Goal: Transaction & Acquisition: Download file/media

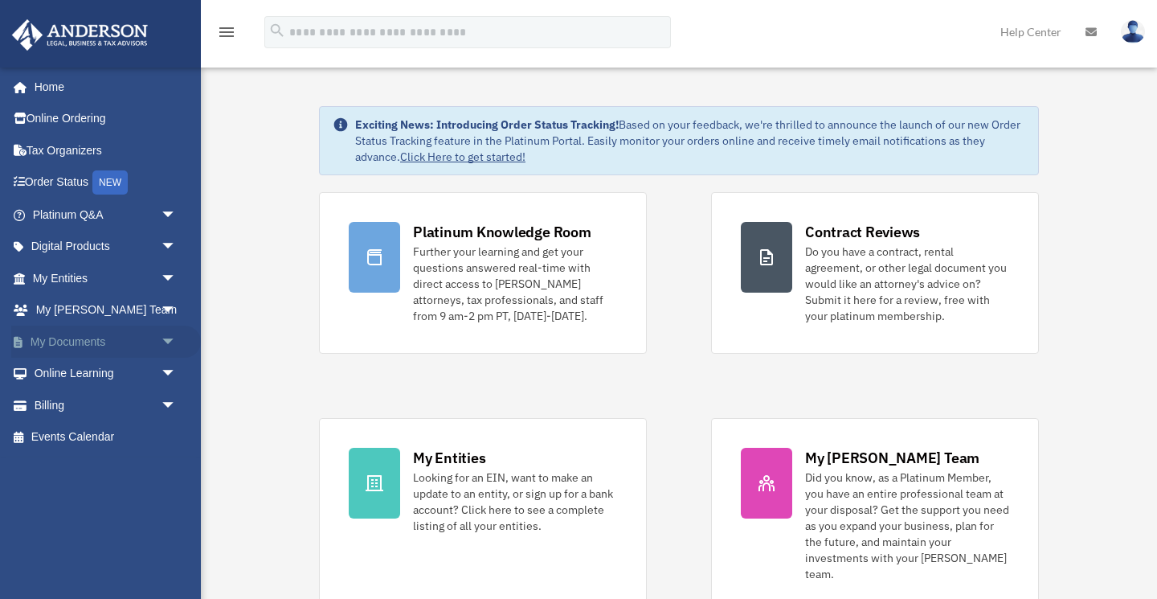
click at [175, 337] on span "arrow_drop_down" at bounding box center [177, 341] width 32 height 33
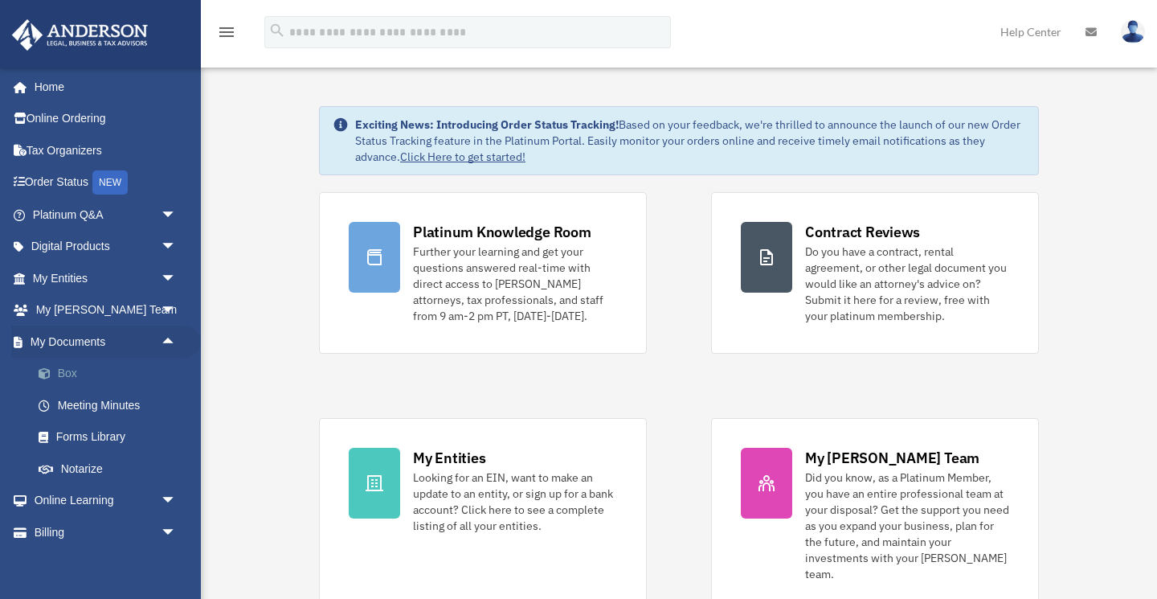
click at [72, 370] on link "Box" at bounding box center [112, 374] width 178 height 32
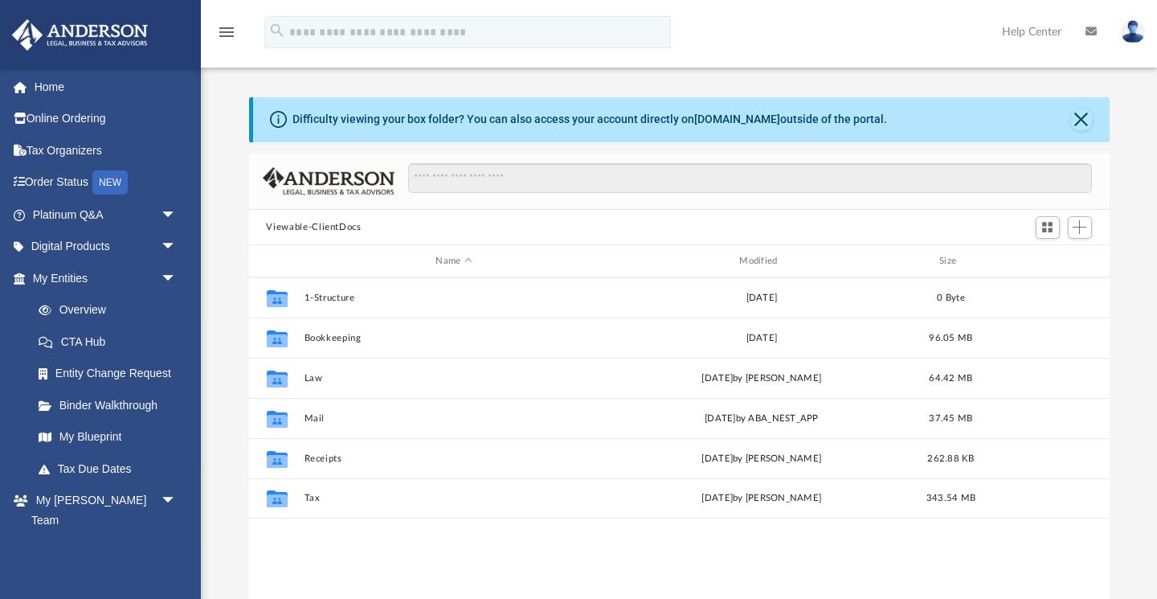
scroll to position [1, 1]
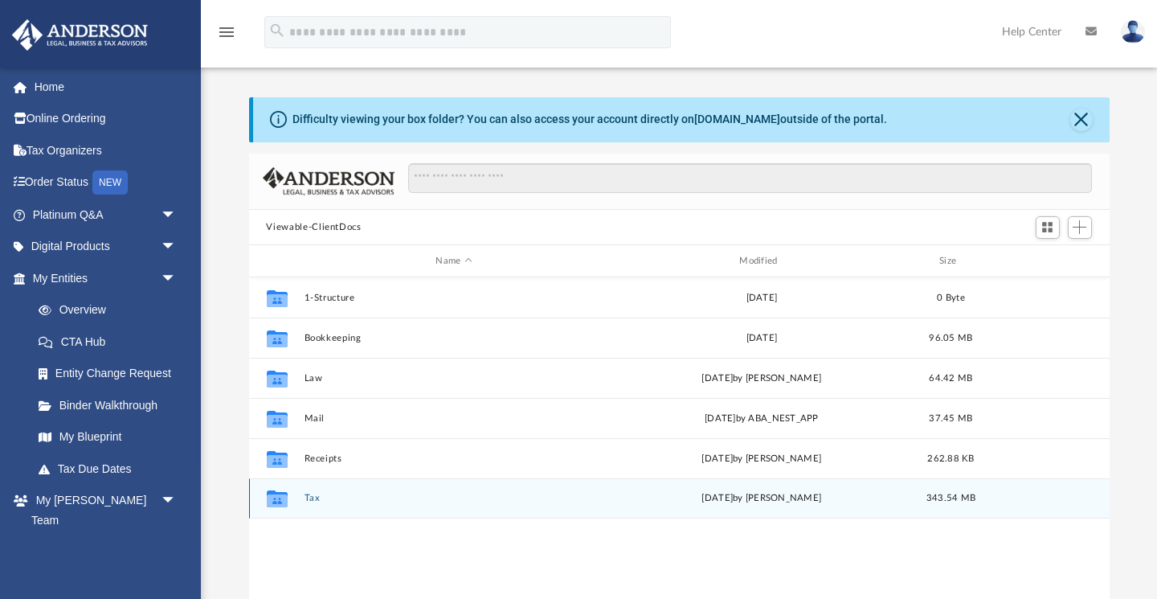
click at [312, 498] on button "Tax" at bounding box center [454, 498] width 301 height 10
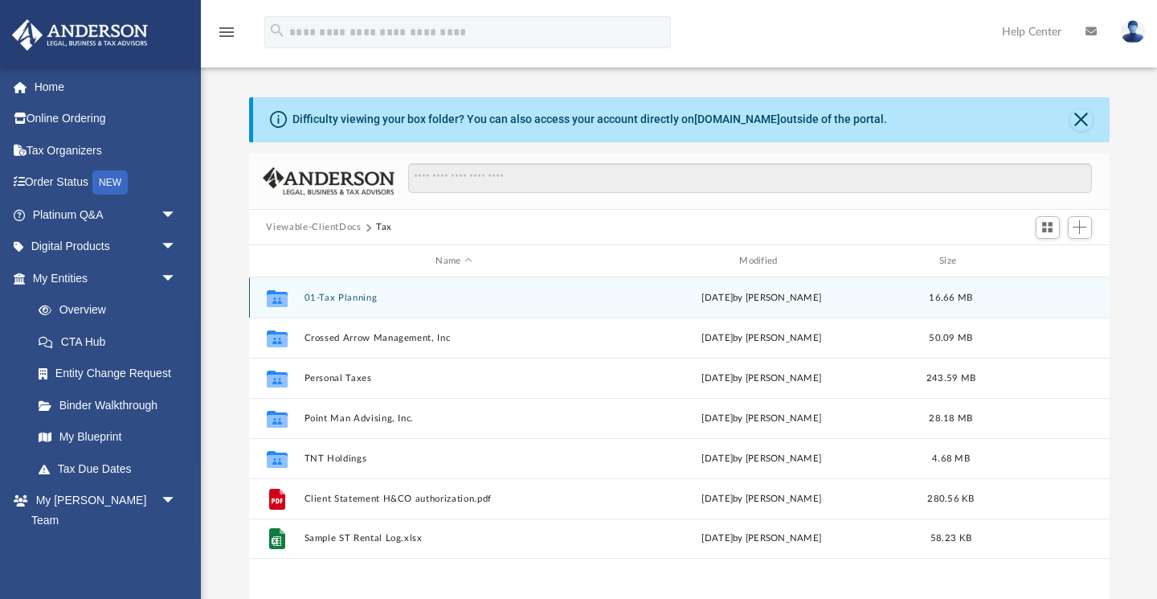
click at [348, 297] on button "01-Tax Planning" at bounding box center [454, 298] width 301 height 10
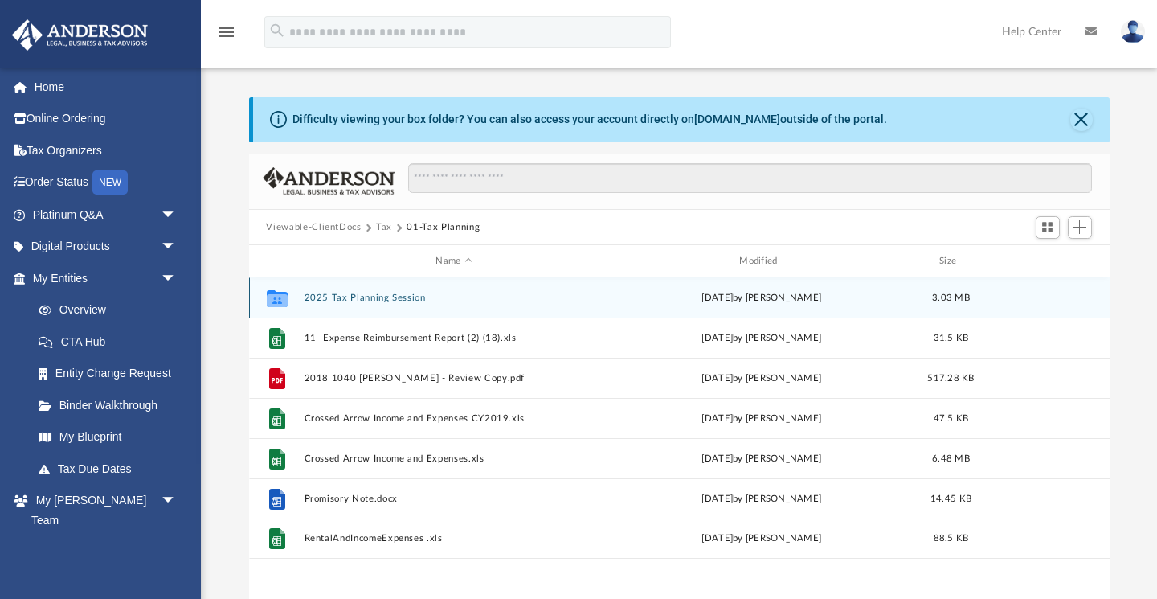
click at [374, 301] on button "2025 Tax Planning Session" at bounding box center [454, 298] width 301 height 10
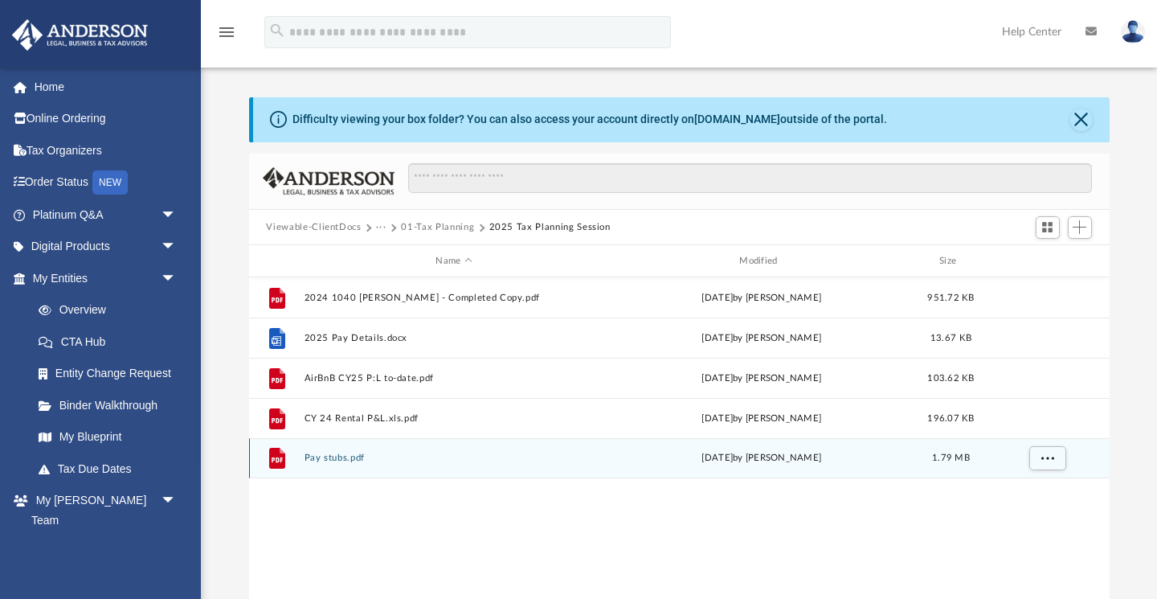
click at [355, 461] on button "Pay stubs.pdf" at bounding box center [454, 458] width 301 height 10
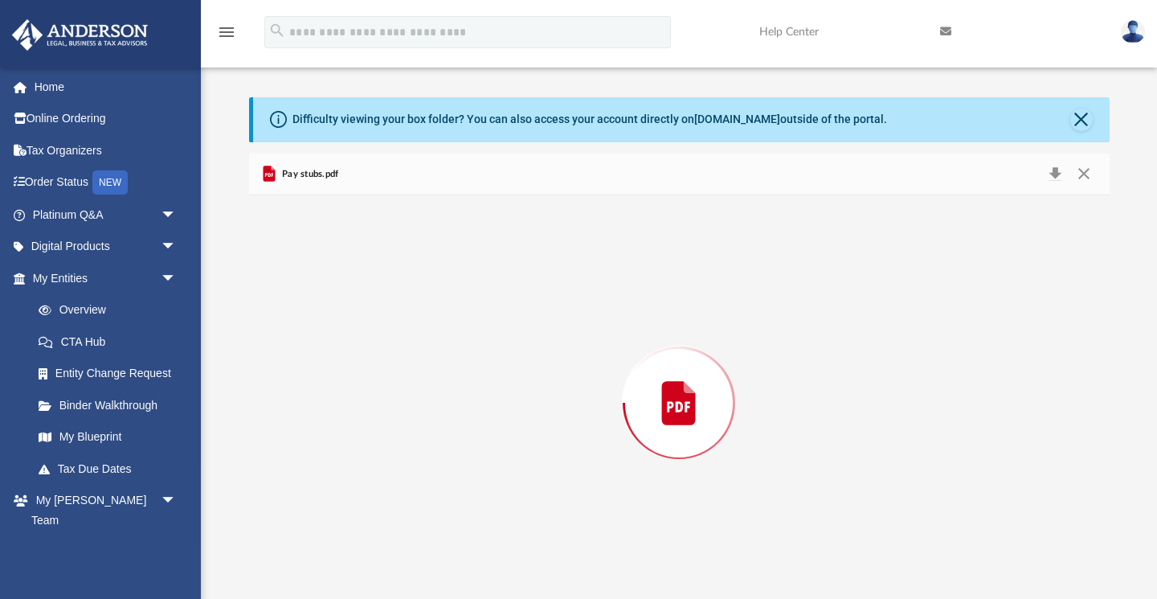
click at [355, 461] on div "Preview" at bounding box center [679, 402] width 861 height 415
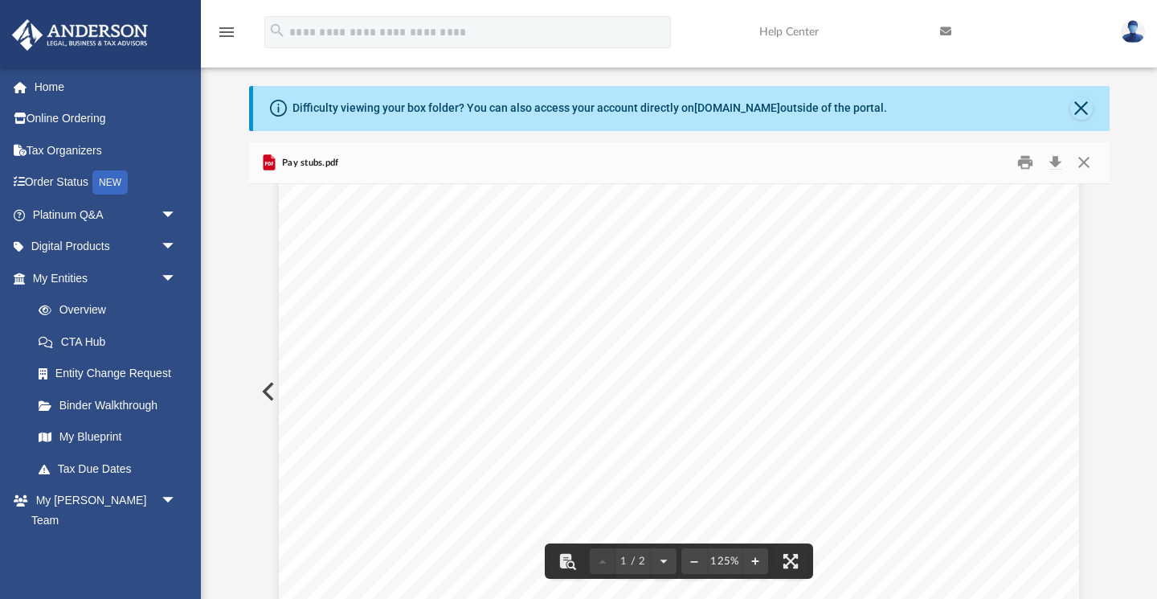
scroll to position [399, 0]
click at [1086, 166] on button "Close" at bounding box center [1084, 162] width 29 height 25
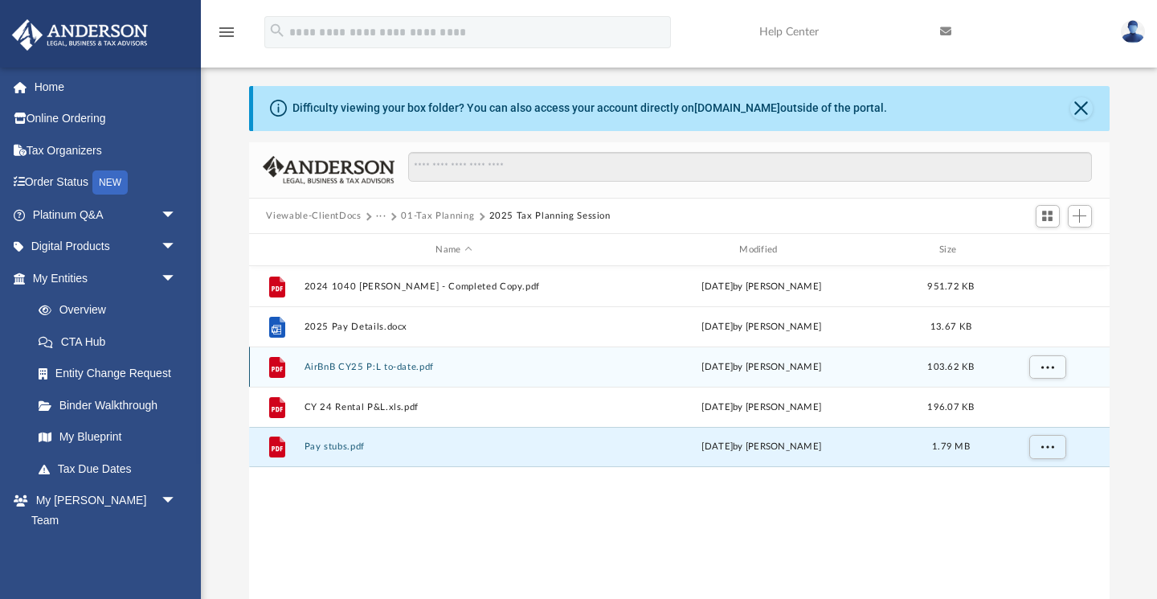
click at [396, 370] on button "AirBnB CY25 P:L to-date.pdf" at bounding box center [454, 367] width 301 height 10
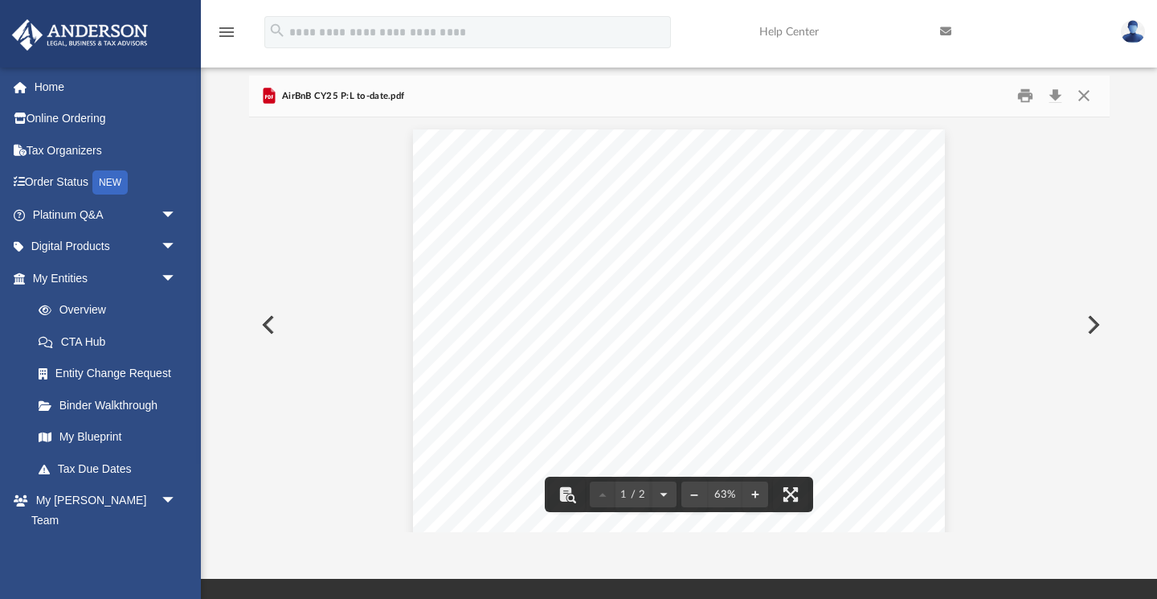
scroll to position [0, 0]
click at [758, 496] on button "File preview" at bounding box center [756, 494] width 26 height 35
click at [758, 493] on button "File preview" at bounding box center [756, 494] width 26 height 35
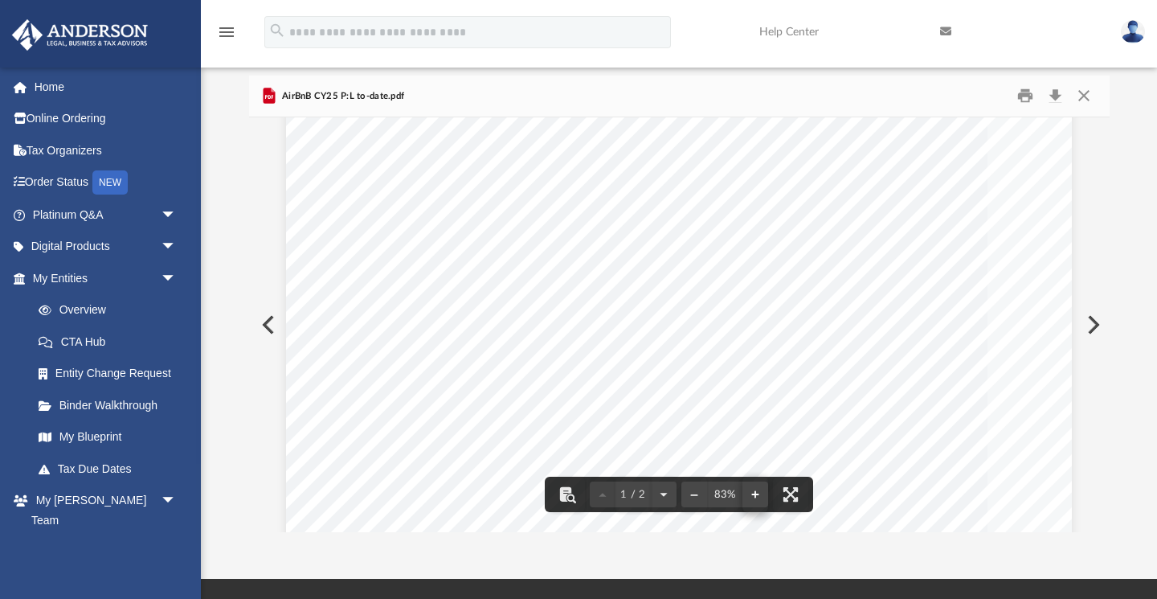
scroll to position [140, 0]
click at [758, 493] on button "File preview" at bounding box center [756, 494] width 26 height 35
click at [1087, 97] on button "Close" at bounding box center [1084, 96] width 29 height 25
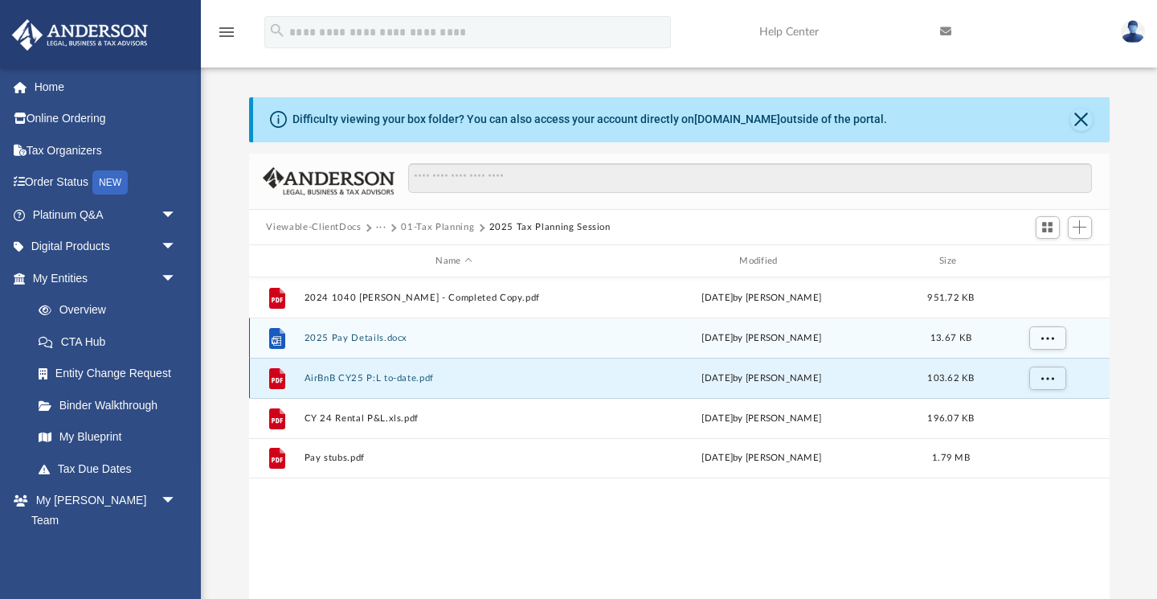
scroll to position [0, 0]
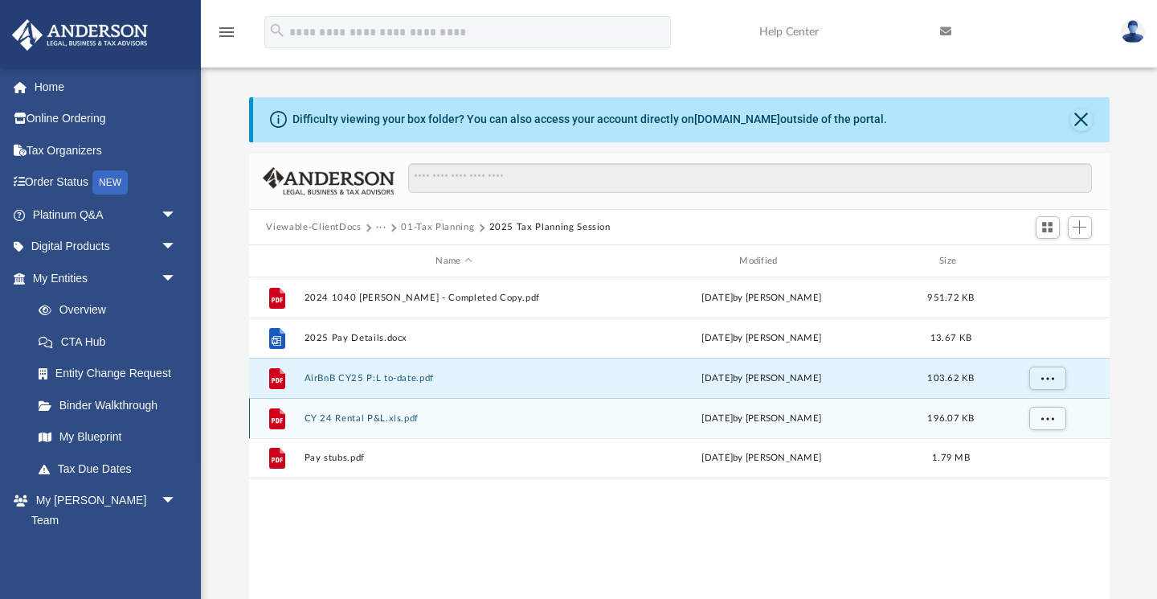
click at [340, 418] on button "CY 24 Rental P&L.xls.pdf" at bounding box center [454, 418] width 301 height 10
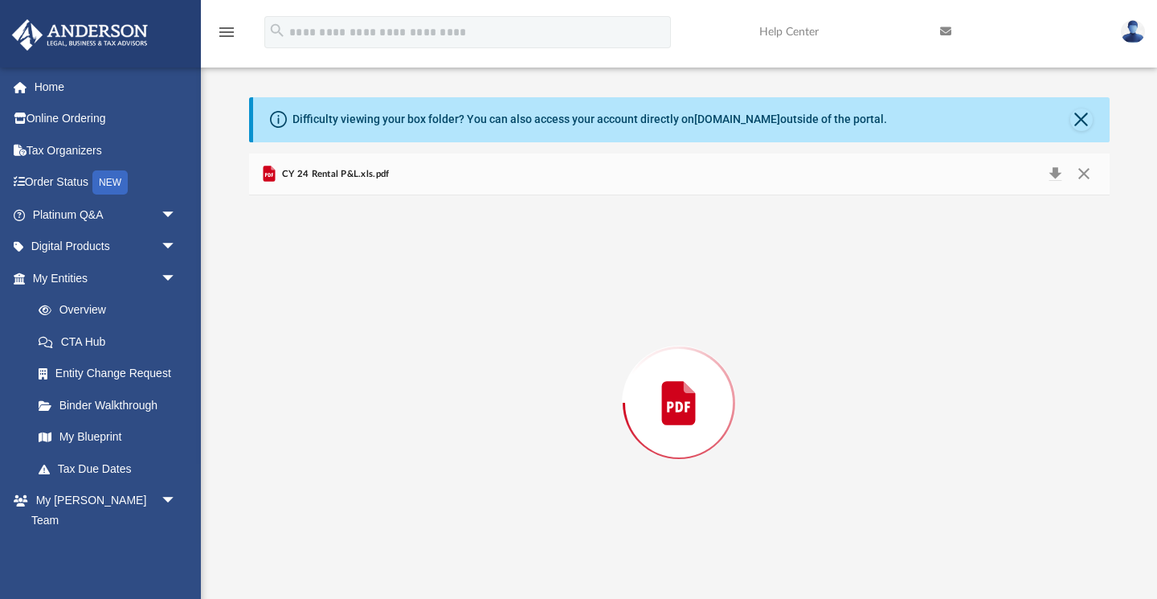
scroll to position [11, 0]
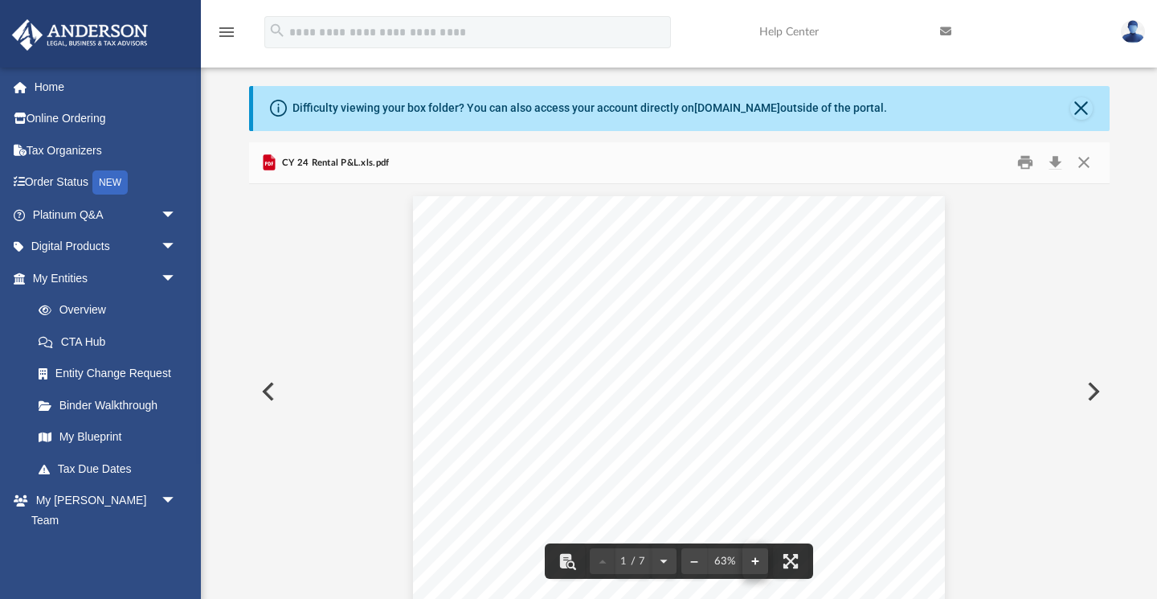
click at [755, 560] on button "File preview" at bounding box center [756, 560] width 26 height 35
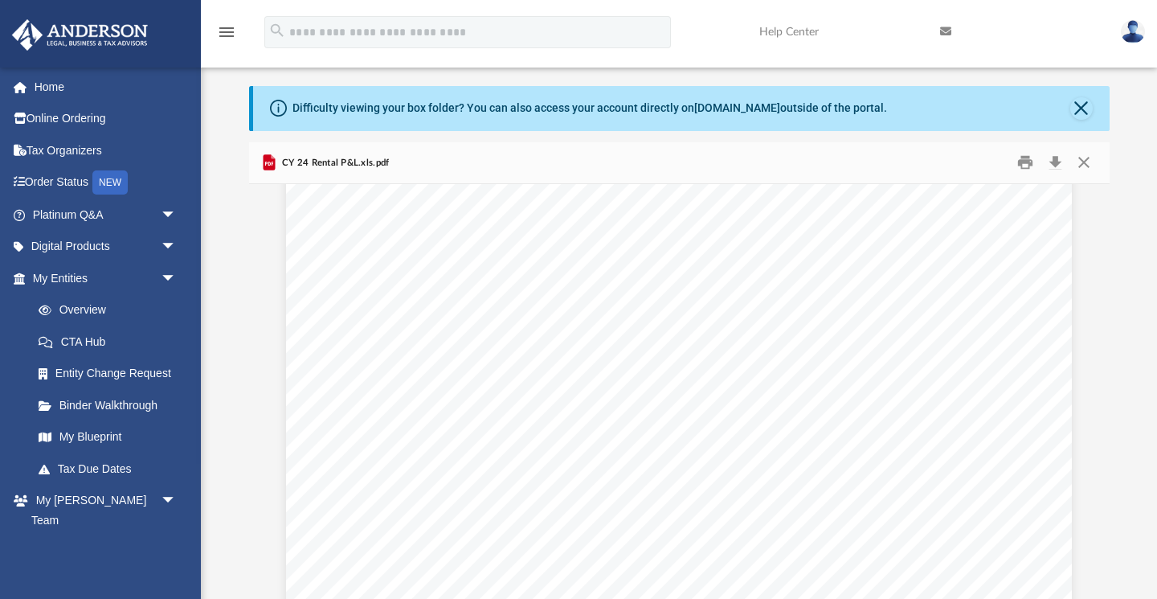
scroll to position [1406, 0]
click at [1084, 163] on button "Close" at bounding box center [1084, 162] width 29 height 25
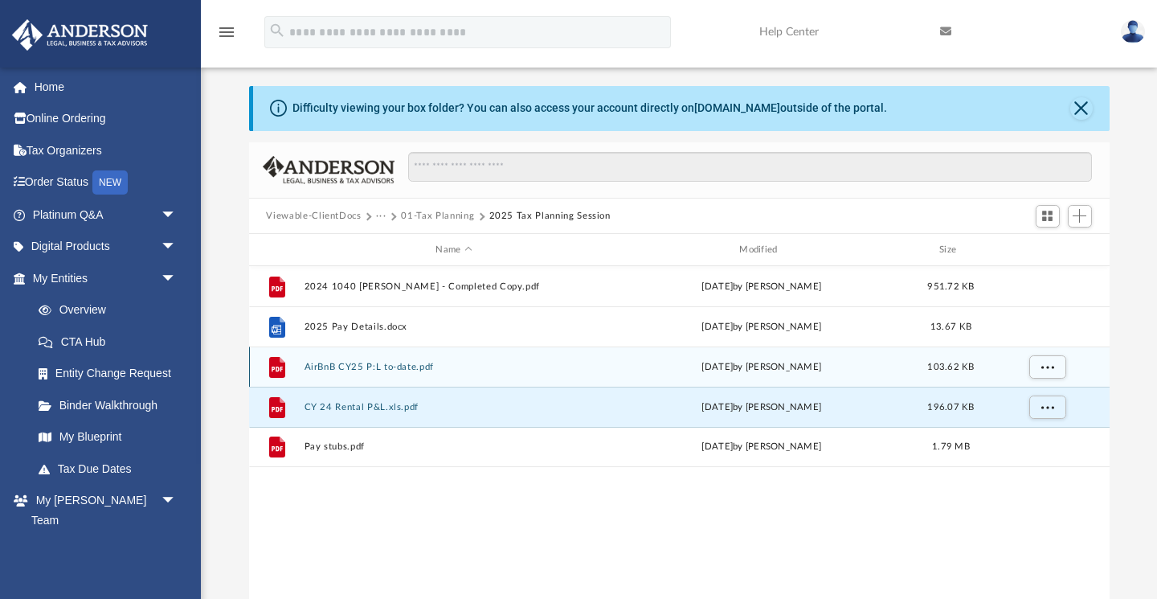
click at [431, 367] on button "AirBnB CY25 P:L to-date.pdf" at bounding box center [454, 367] width 301 height 10
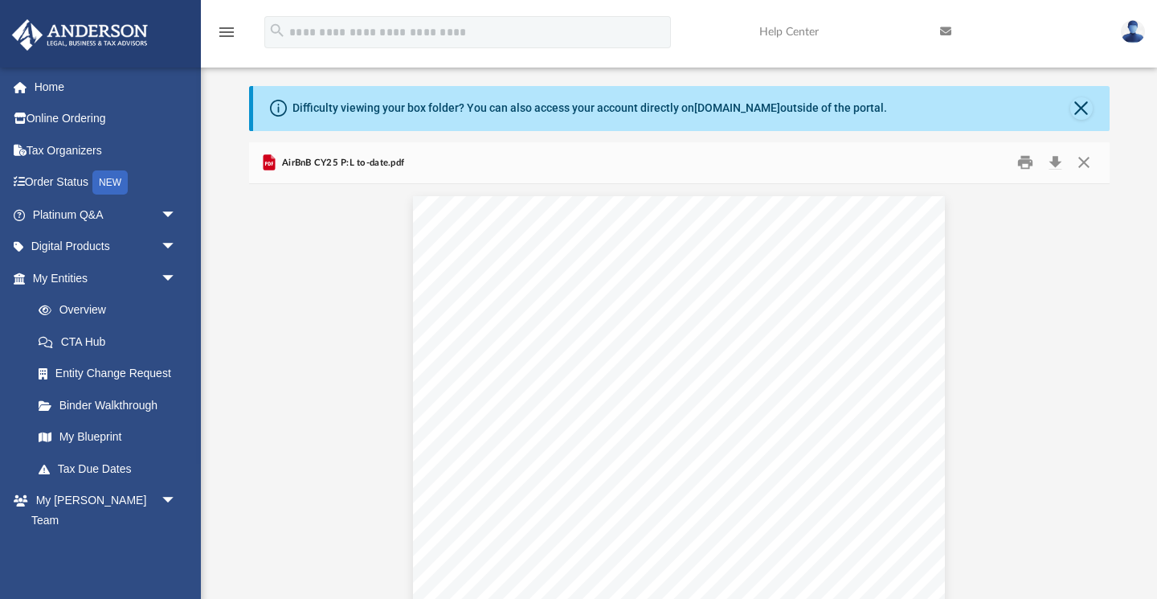
scroll to position [435, 0]
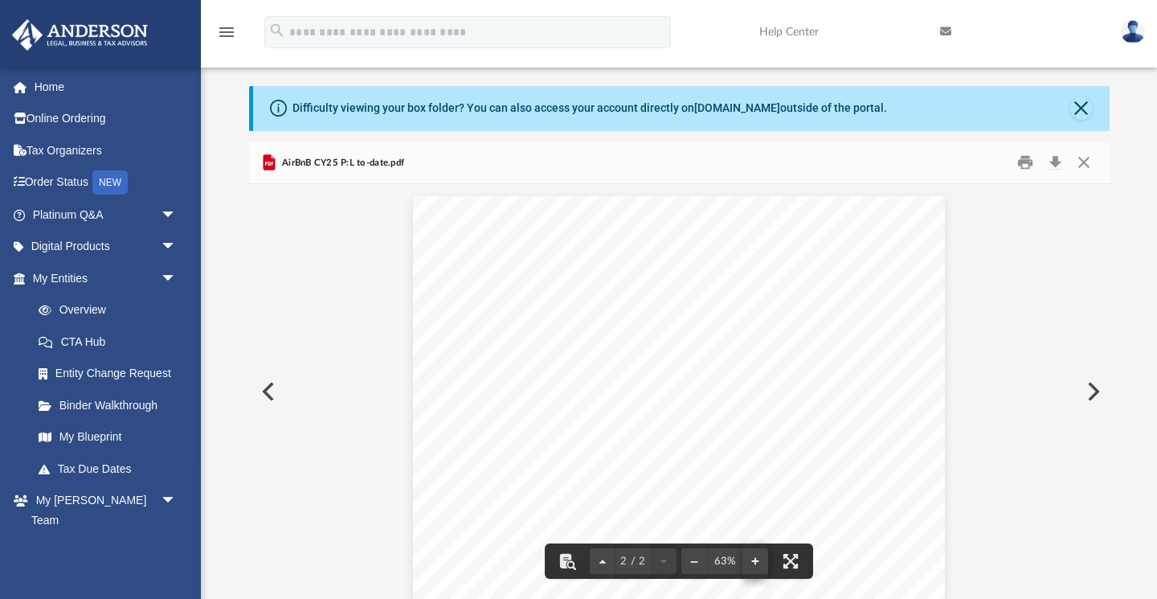
click at [756, 560] on button "File preview" at bounding box center [756, 560] width 26 height 35
click at [759, 564] on button "File preview" at bounding box center [756, 560] width 26 height 35
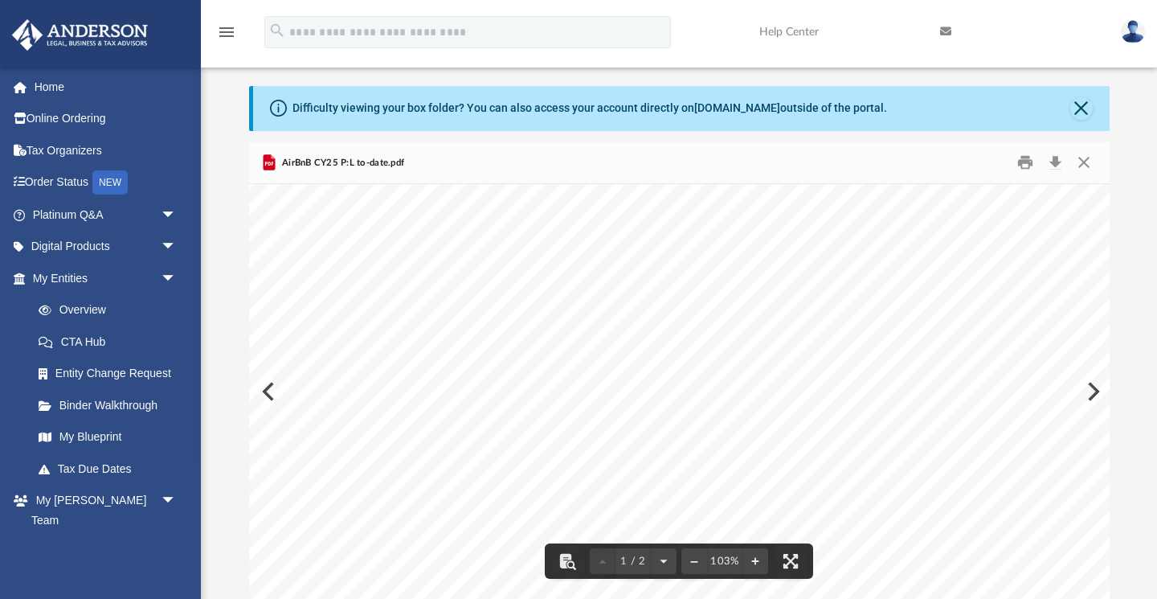
scroll to position [166, 1]
click at [1086, 159] on button "Close" at bounding box center [1084, 162] width 29 height 25
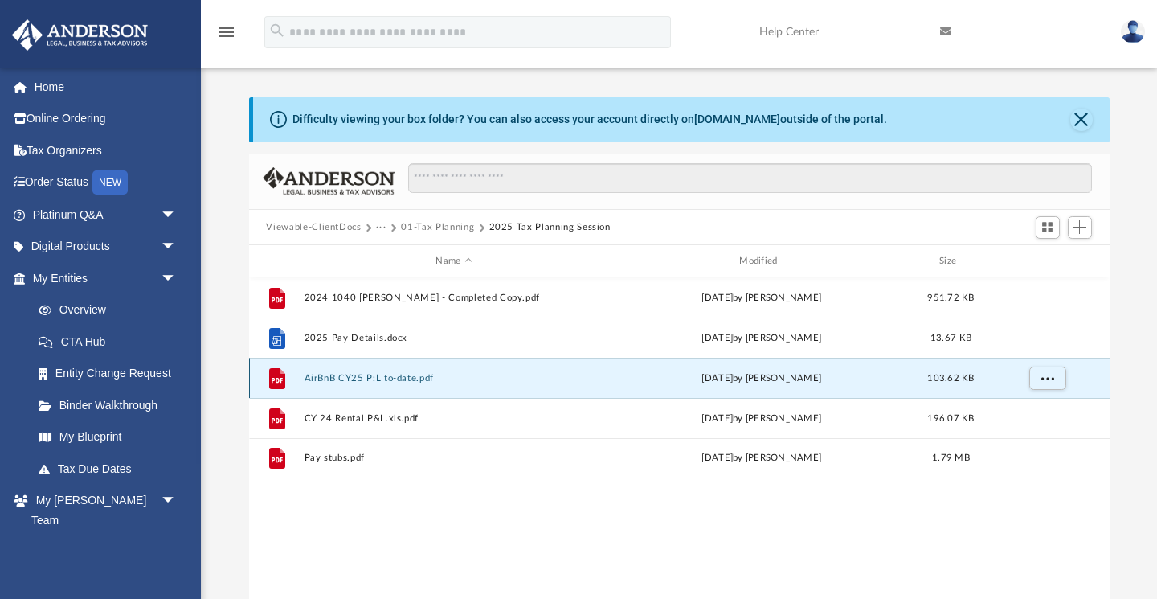
scroll to position [11, 0]
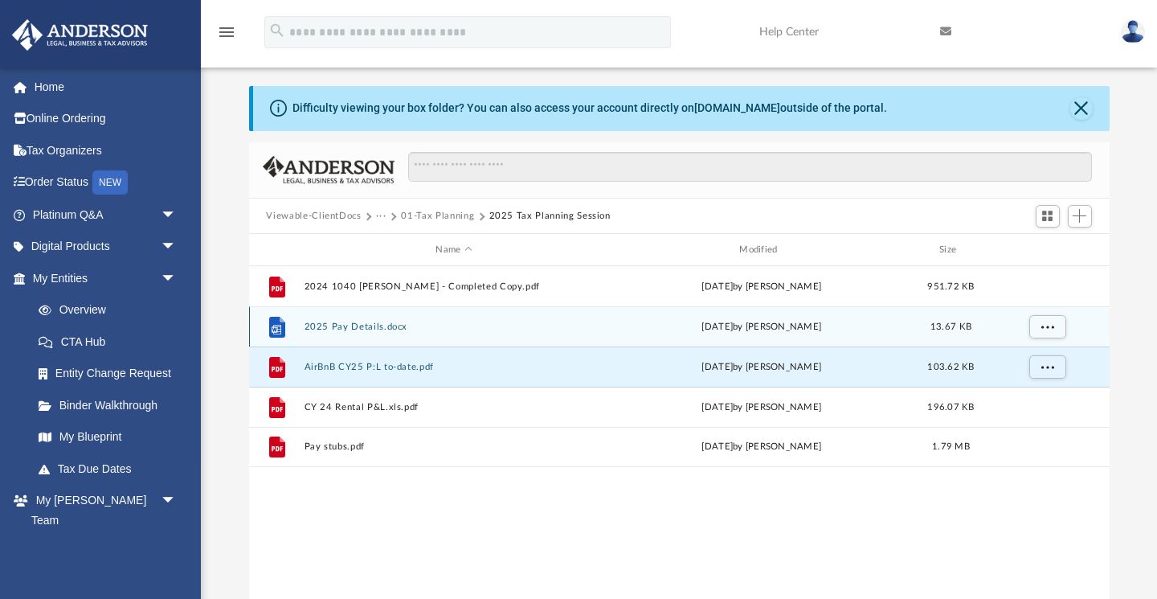
click at [350, 328] on button "2025 Pay Details.docx" at bounding box center [454, 326] width 301 height 10
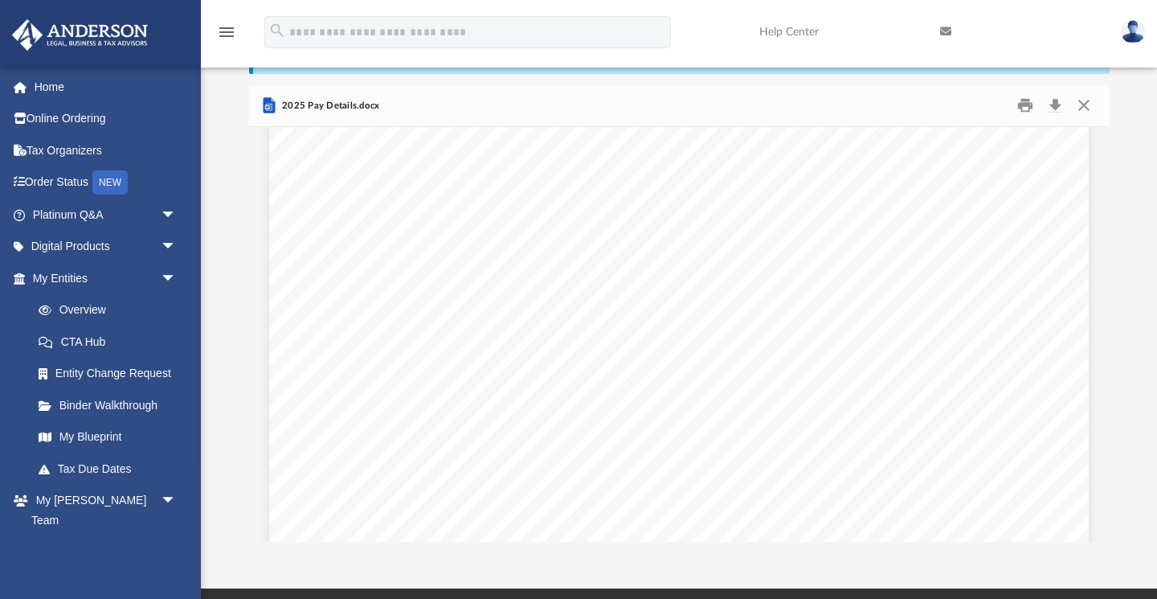
scroll to position [73, 0]
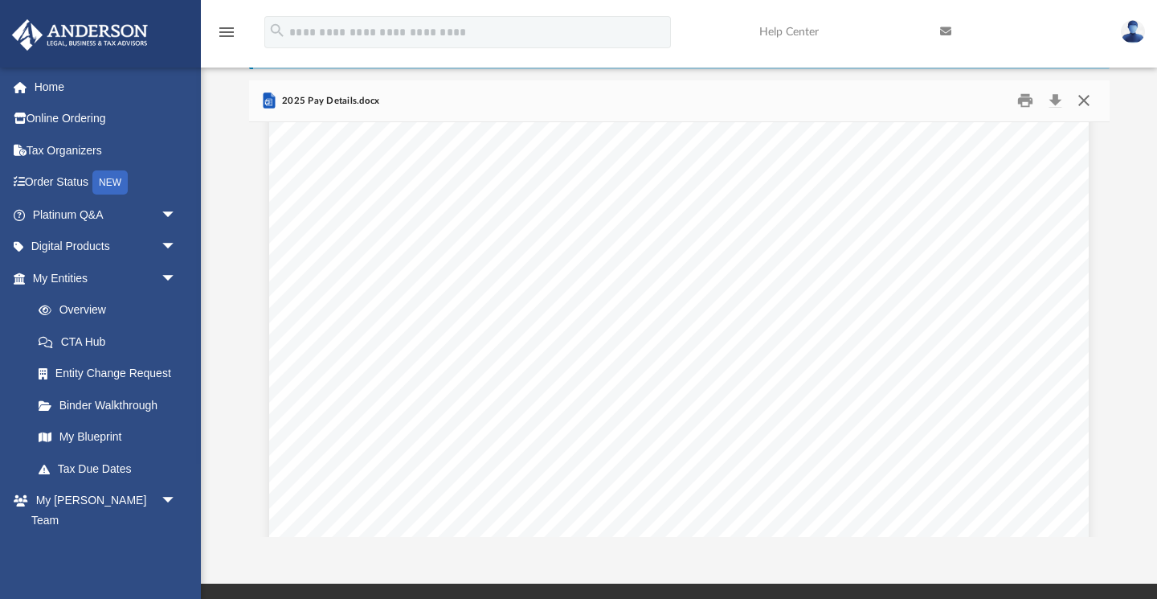
click at [1087, 103] on button "Close" at bounding box center [1084, 100] width 29 height 25
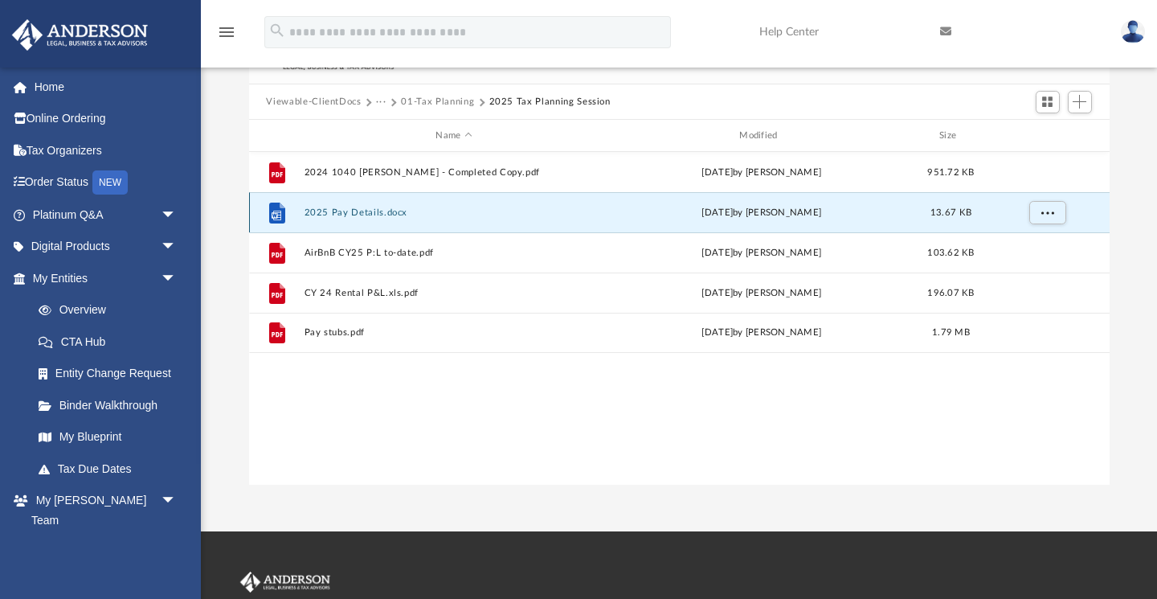
scroll to position [129, 0]
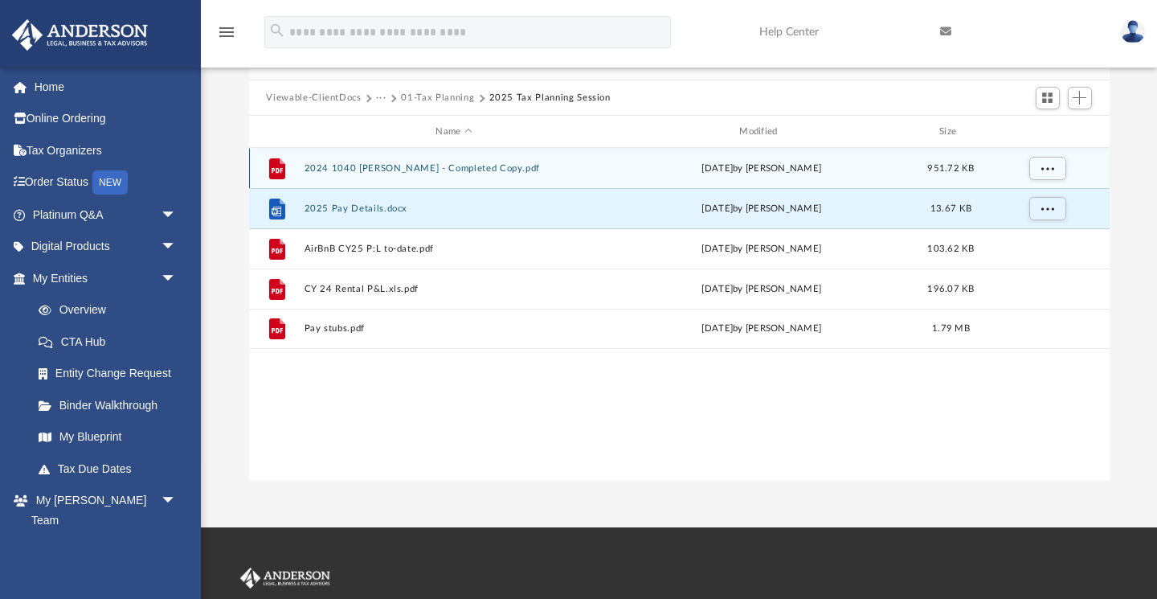
click at [371, 165] on button "2024 1040 [PERSON_NAME] - Completed Copy.pdf" at bounding box center [454, 168] width 301 height 10
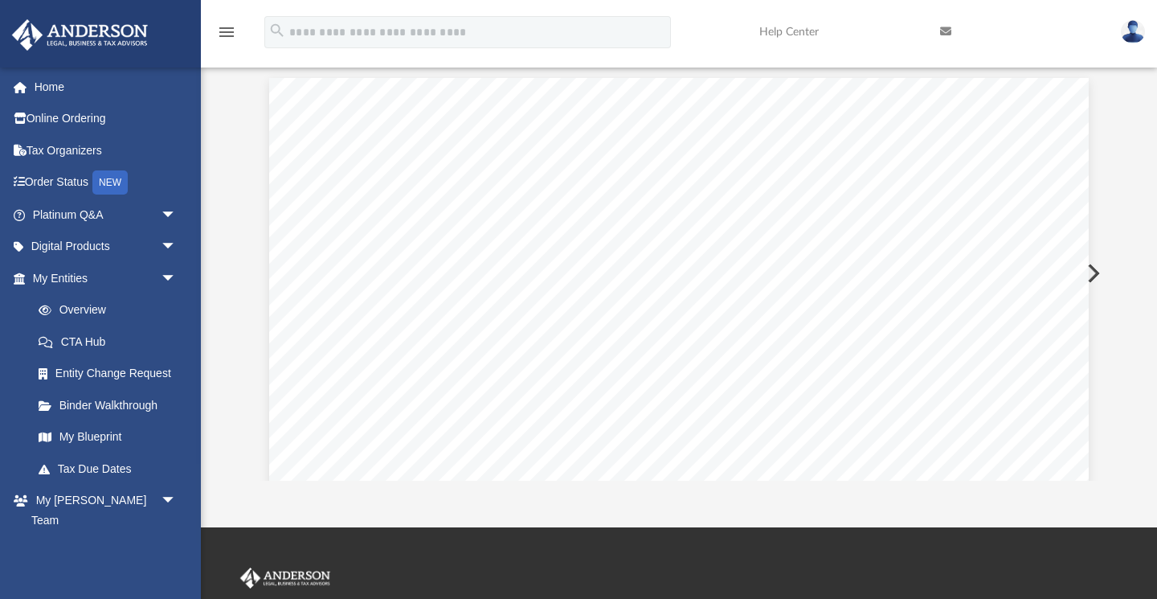
scroll to position [85706, 0]
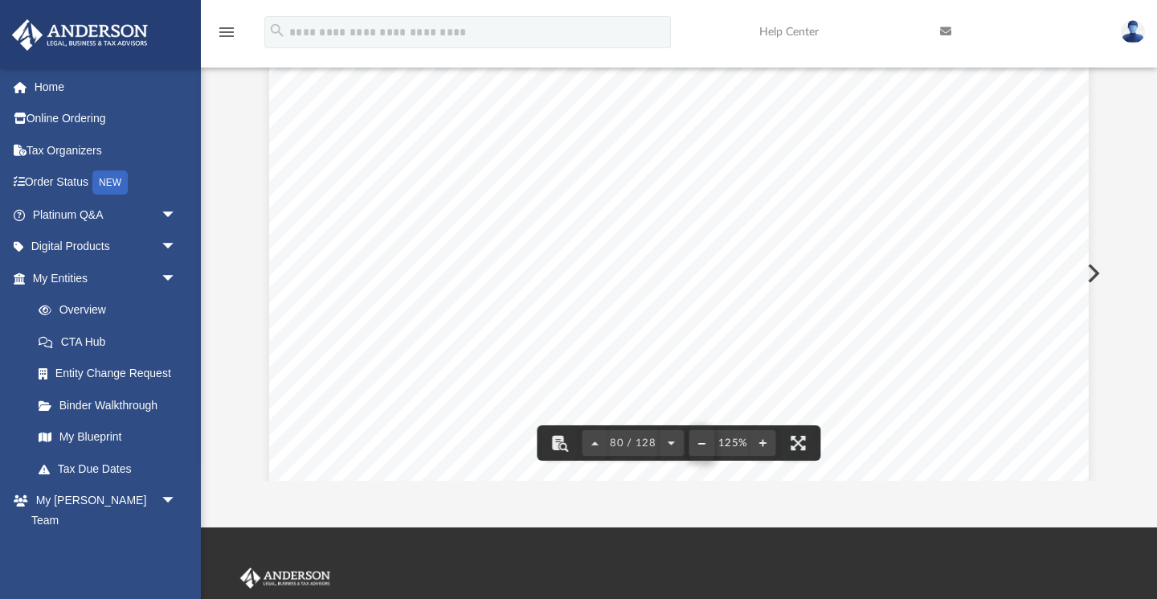
click at [700, 442] on button "File preview" at bounding box center [703, 442] width 26 height 35
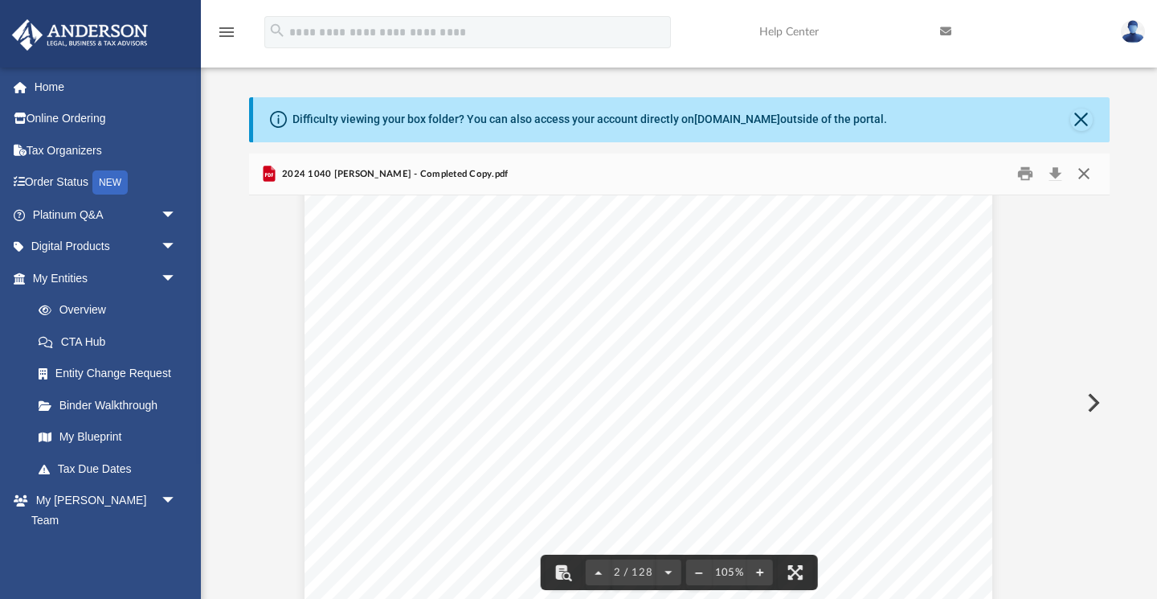
scroll to position [0, 0]
click at [1088, 171] on button "Close" at bounding box center [1084, 174] width 29 height 25
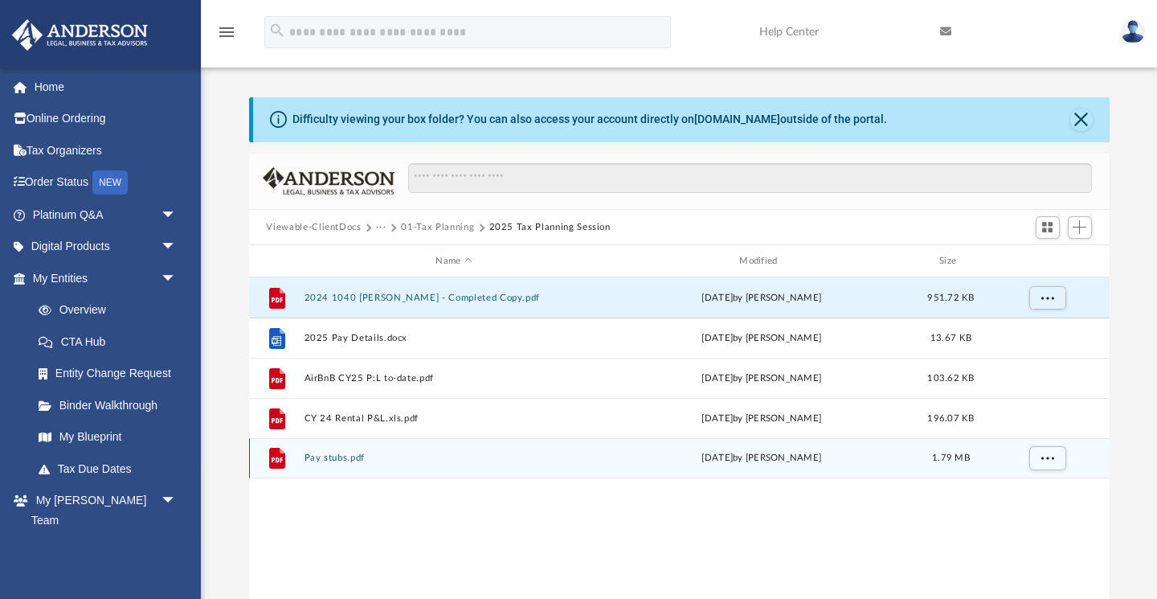
click at [354, 462] on button "Pay stubs.pdf" at bounding box center [454, 458] width 301 height 10
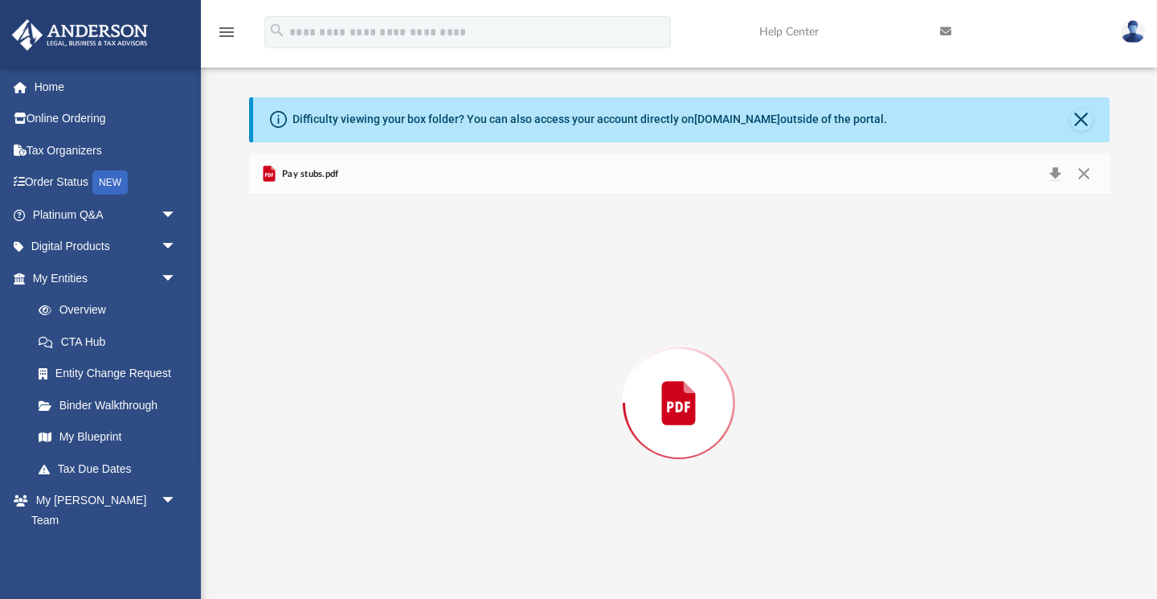
scroll to position [11, 0]
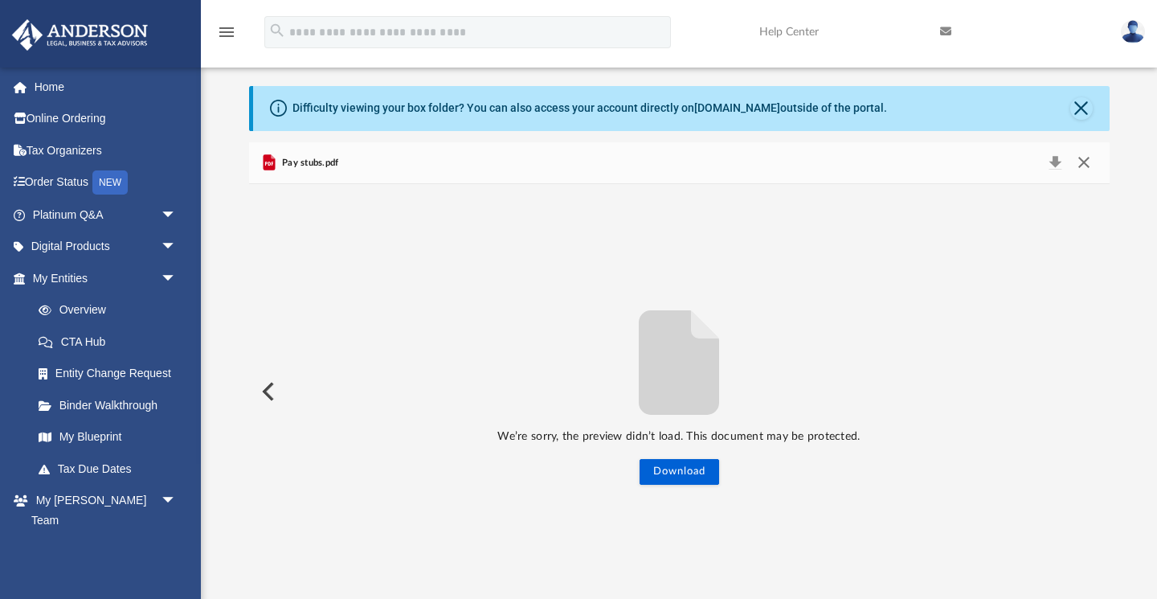
click at [1082, 170] on button "Close" at bounding box center [1084, 163] width 29 height 23
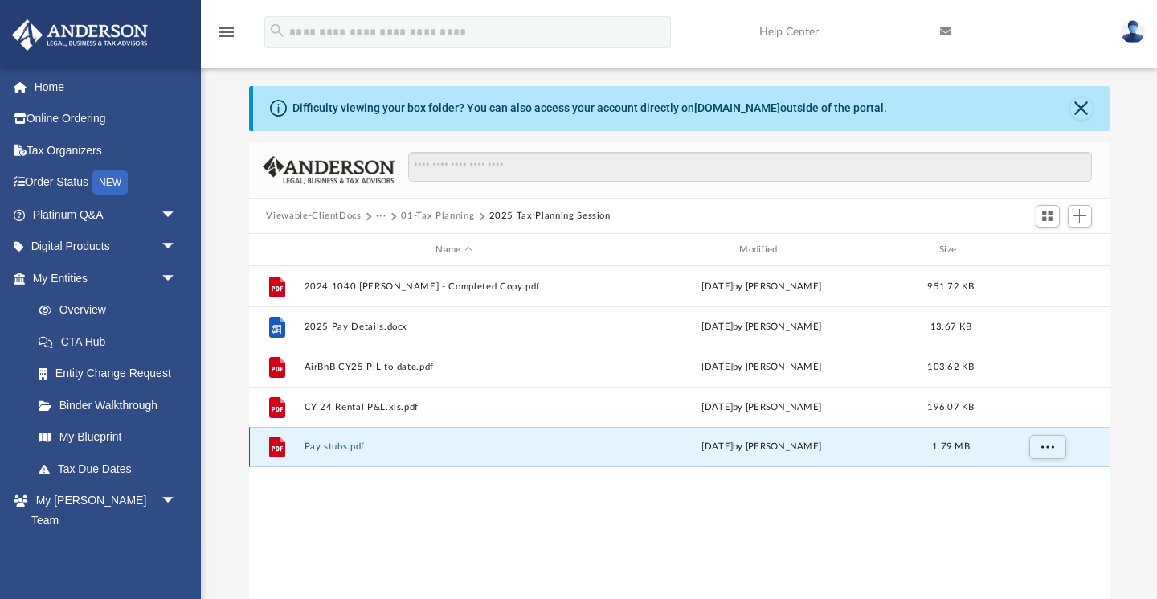
click at [339, 442] on button "Pay stubs.pdf" at bounding box center [454, 447] width 301 height 10
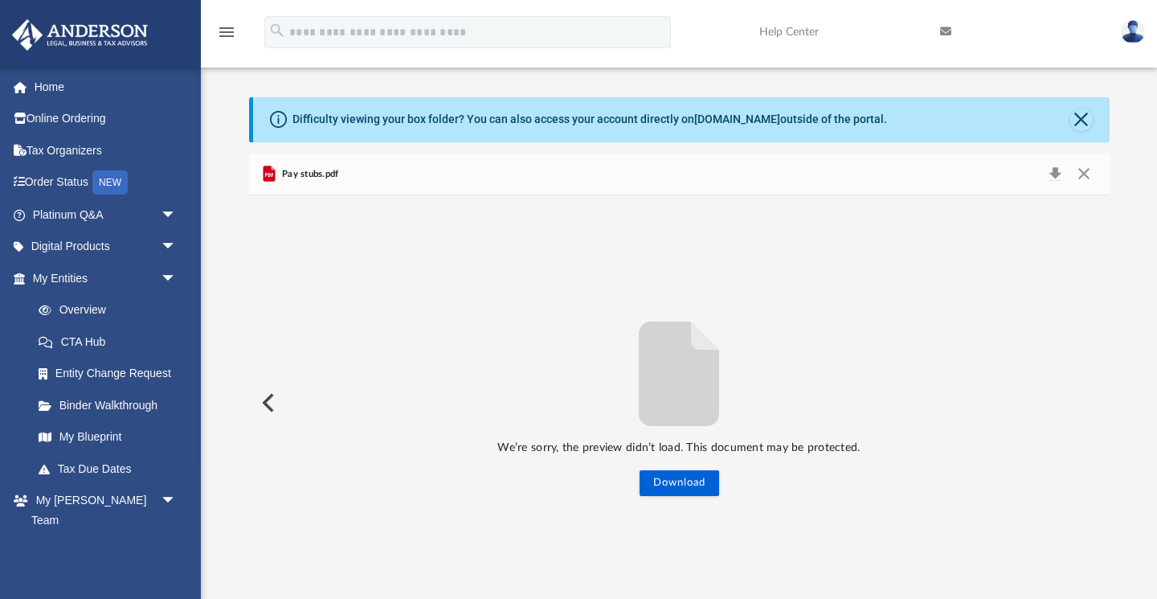
scroll to position [0, 0]
click at [1086, 171] on button "Close" at bounding box center [1084, 174] width 29 height 23
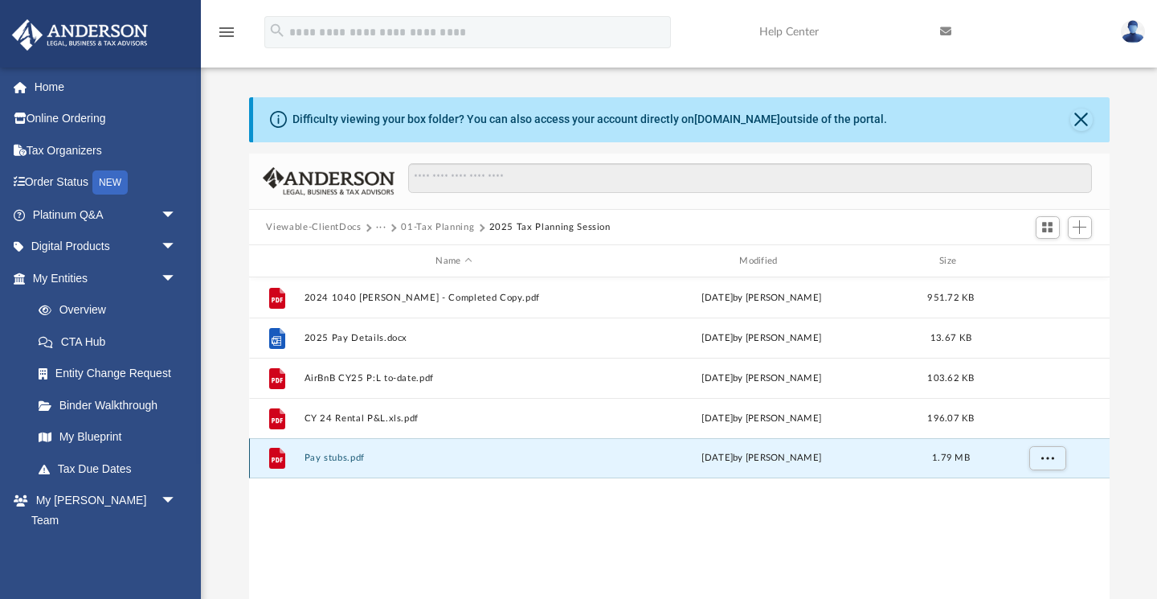
click at [355, 456] on button "Pay stubs.pdf" at bounding box center [454, 458] width 301 height 10
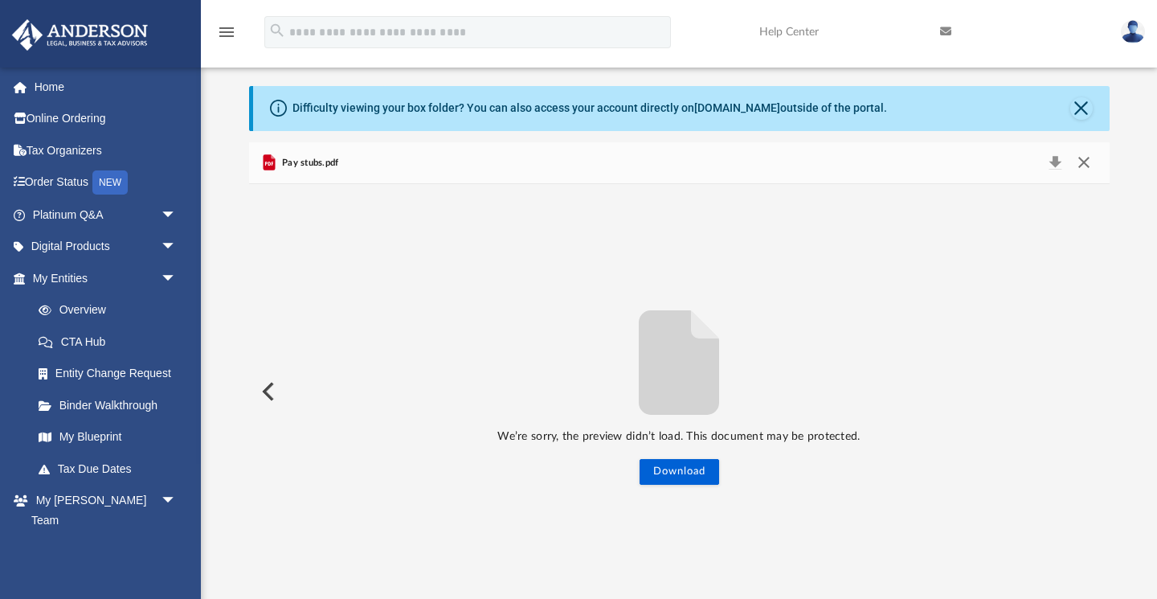
click at [1087, 161] on button "Close" at bounding box center [1084, 163] width 29 height 23
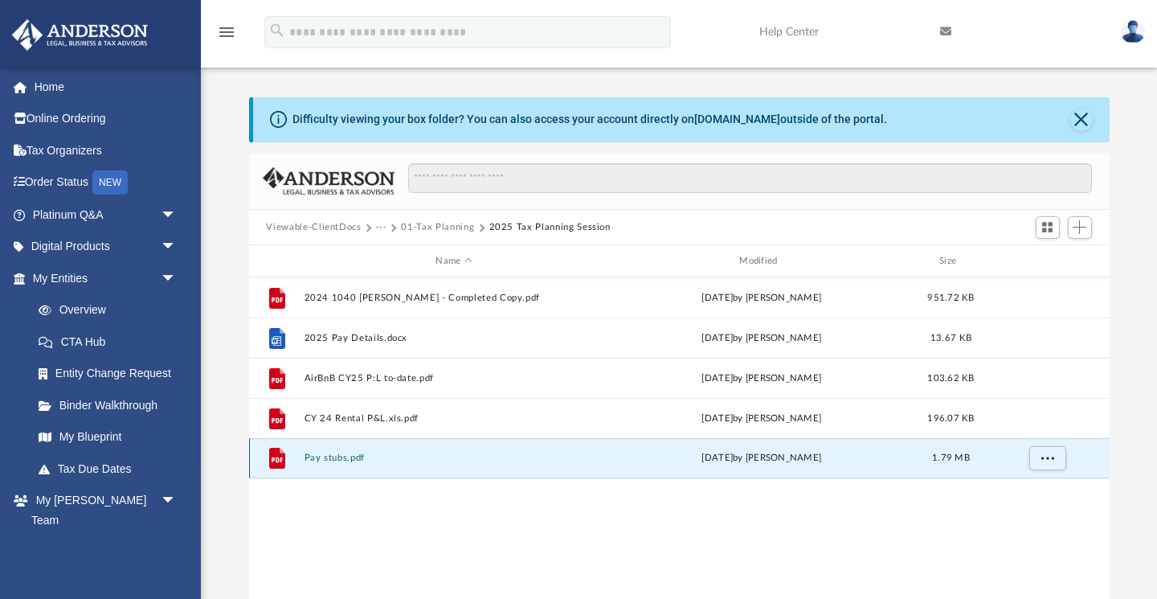
scroll to position [0, 0]
click at [413, 453] on button "Pay stubs.pdf" at bounding box center [454, 458] width 301 height 10
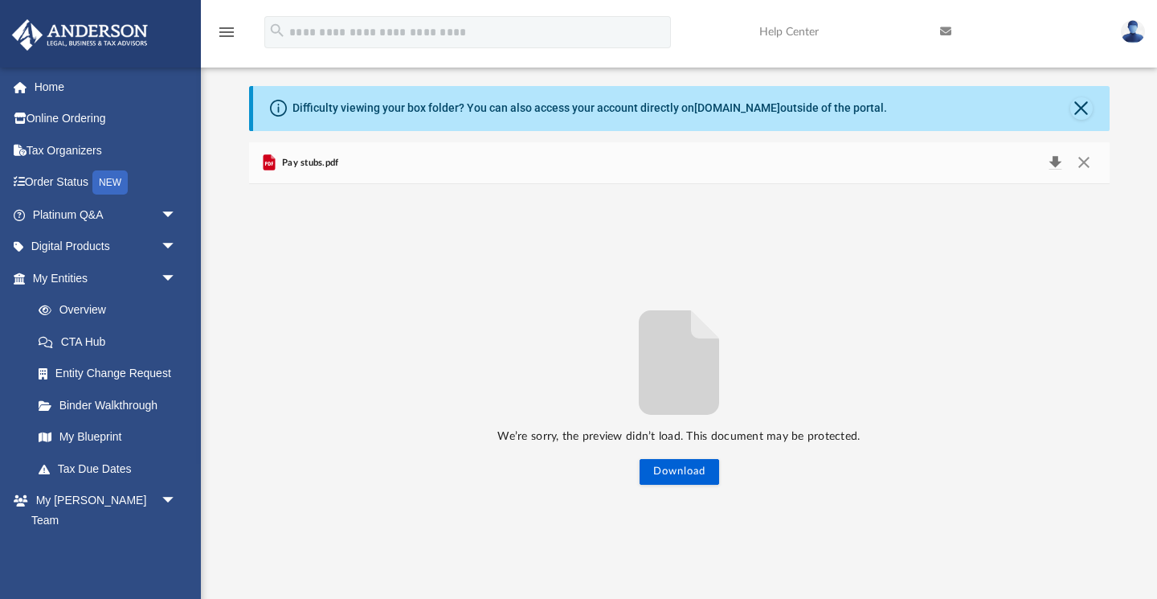
click at [1054, 163] on button "Download" at bounding box center [1055, 163] width 29 height 23
